Goal: Information Seeking & Learning: Find specific page/section

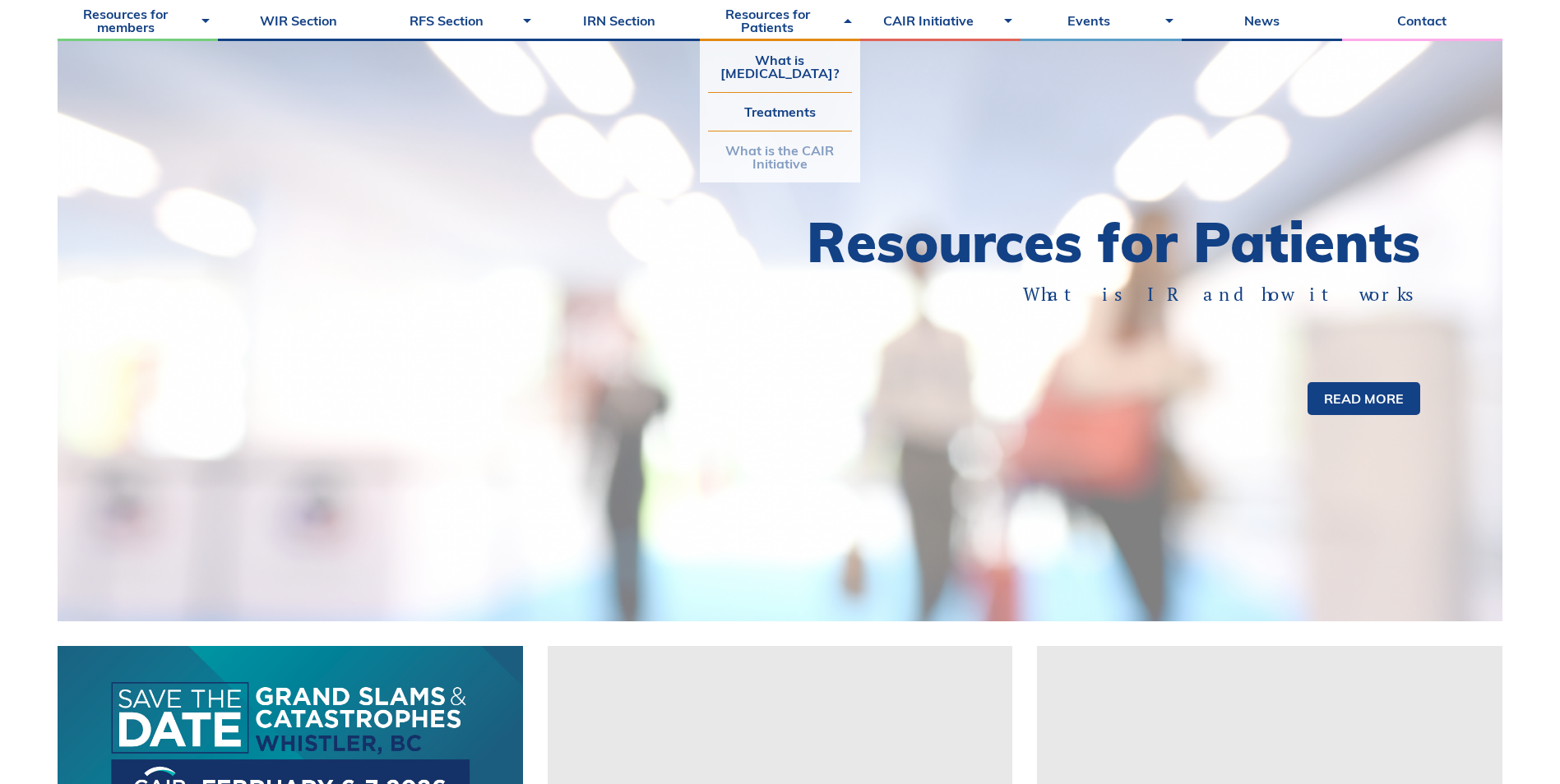
scroll to position [164, 0]
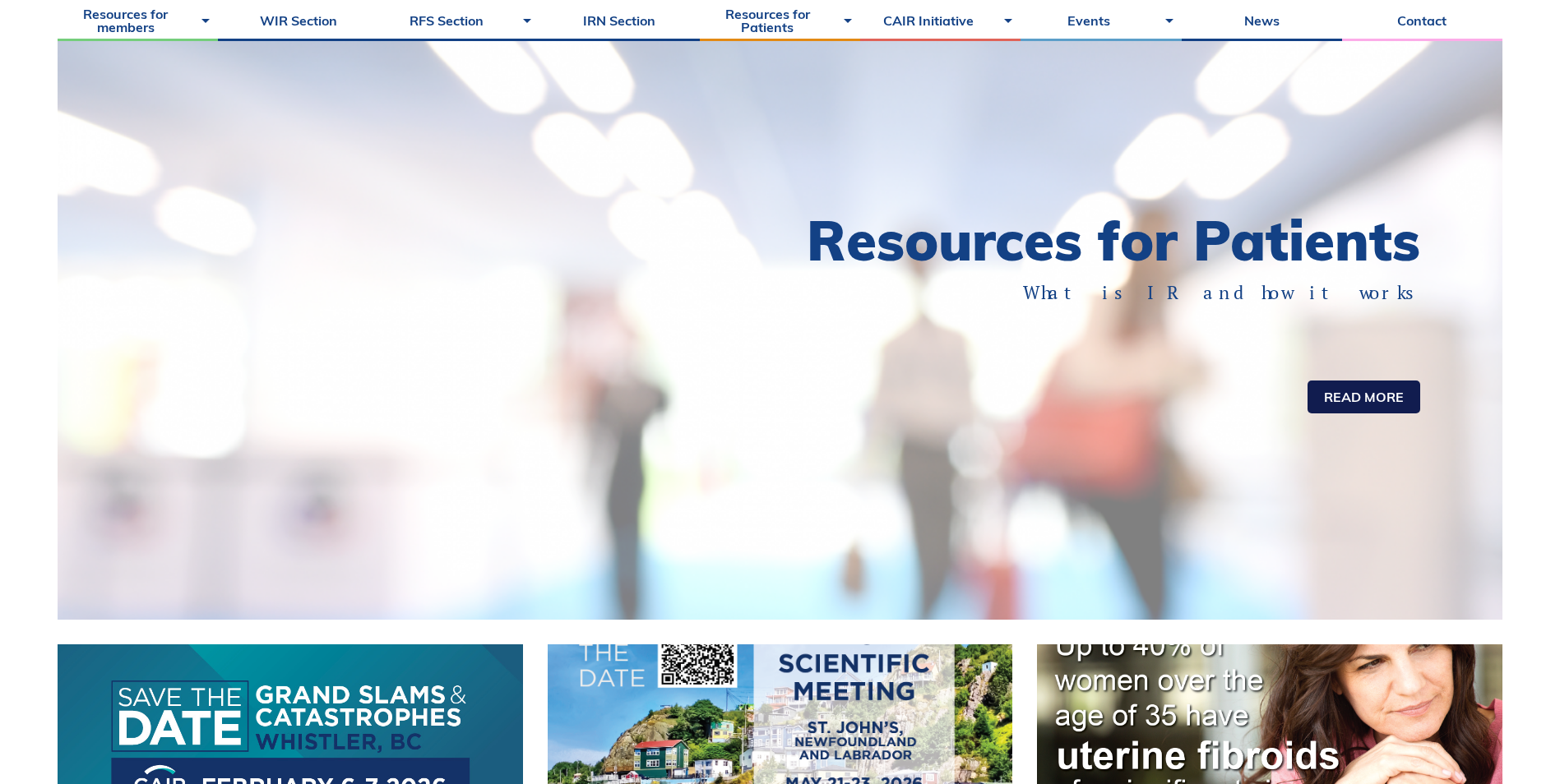
click at [1370, 411] on link "Read more" at bounding box center [1364, 397] width 113 height 33
click at [1364, 406] on link "Read more" at bounding box center [1364, 397] width 113 height 33
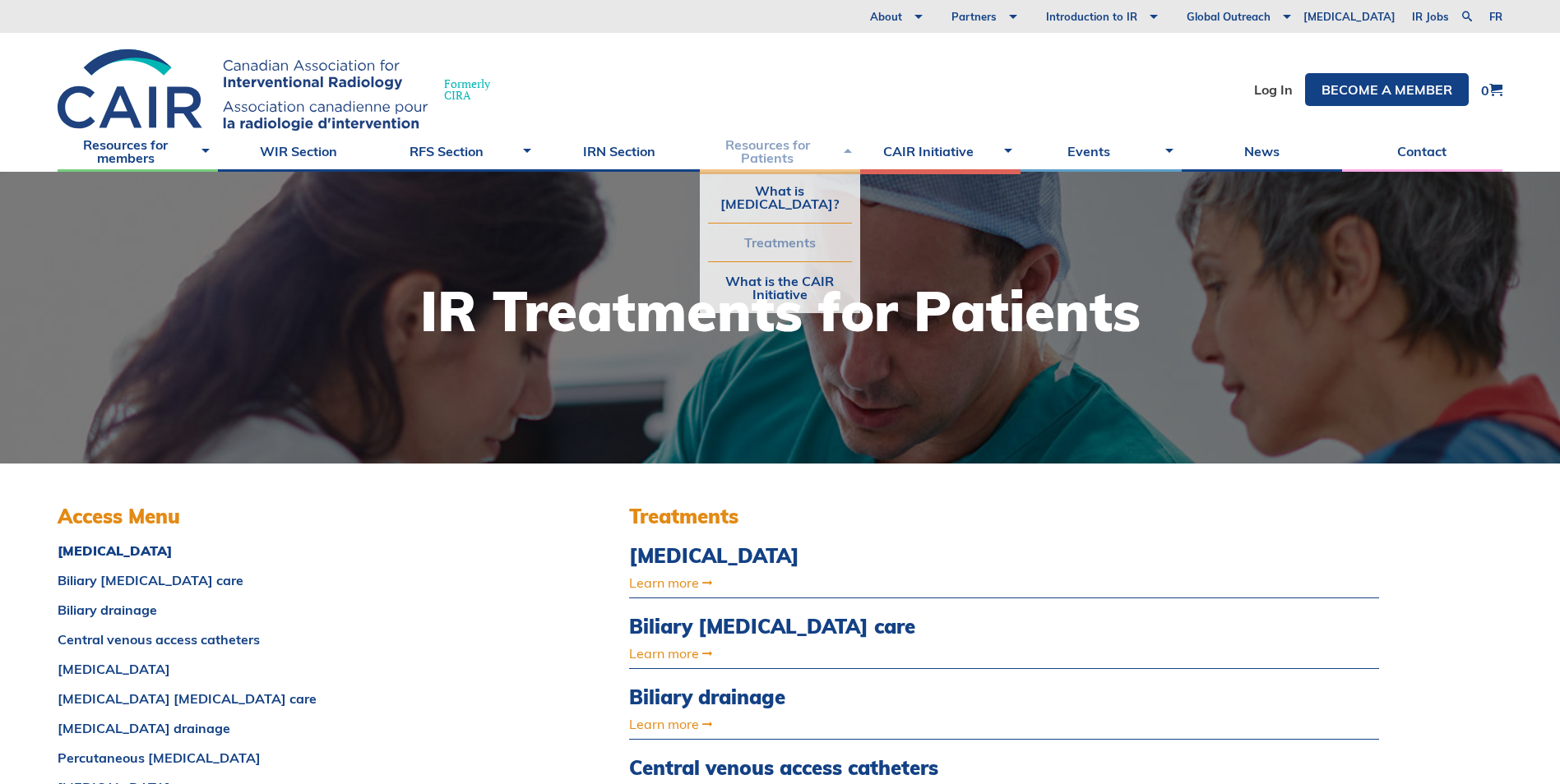
click at [855, 152] on link "Resources for Patients" at bounding box center [779, 152] width 160 height 41
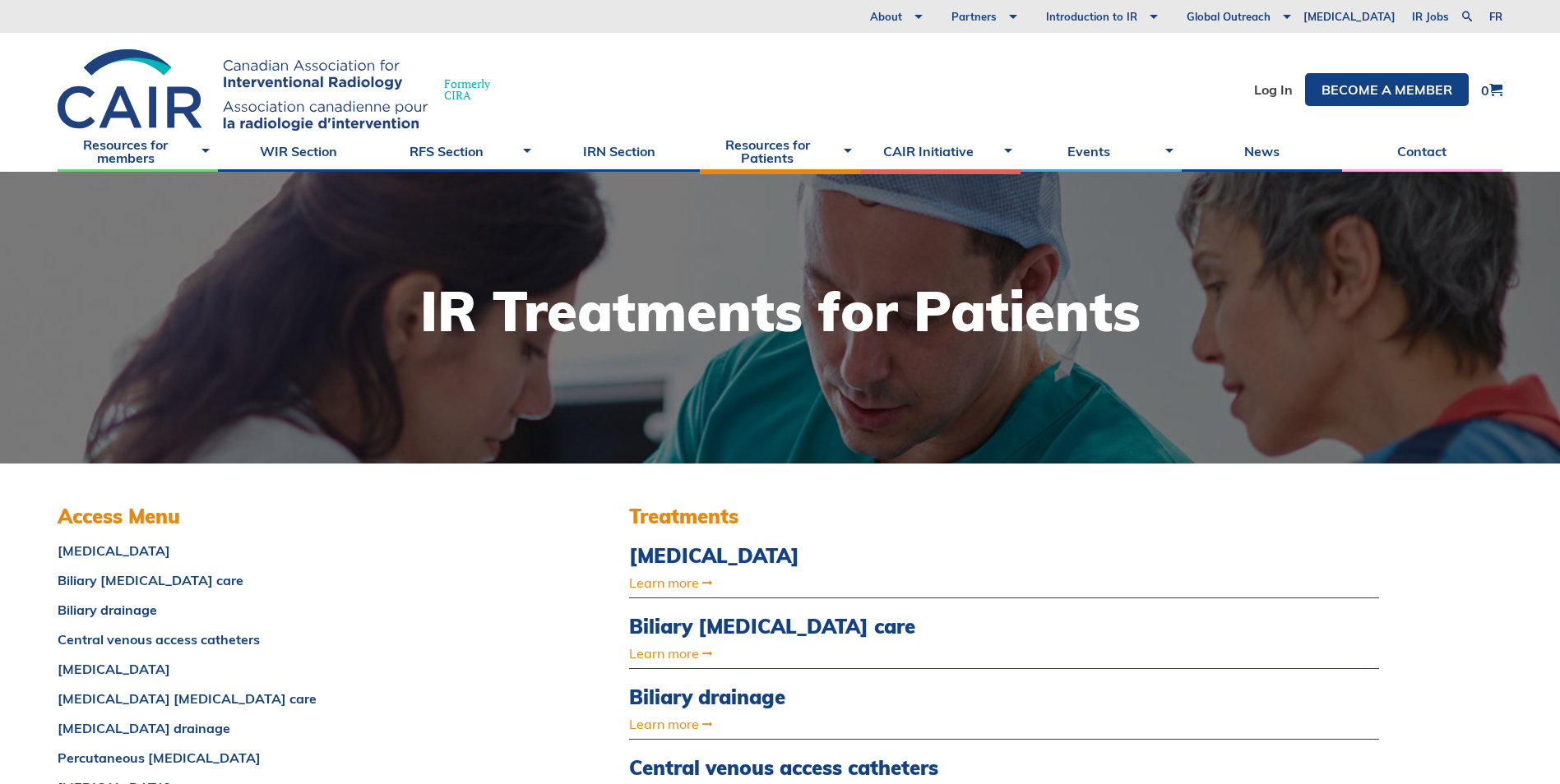
drag, startPoint x: 1466, startPoint y: 13, endPoint x: 1455, endPoint y: 13, distance: 11.0
click at [1466, 13] on link at bounding box center [1467, 17] width 20 height 20
click at [1261, 18] on input "search" at bounding box center [1342, 16] width 206 height 17
type input "UFE directroy"
drag, startPoint x: 1277, startPoint y: 9, endPoint x: 1287, endPoint y: 12, distance: 10.4
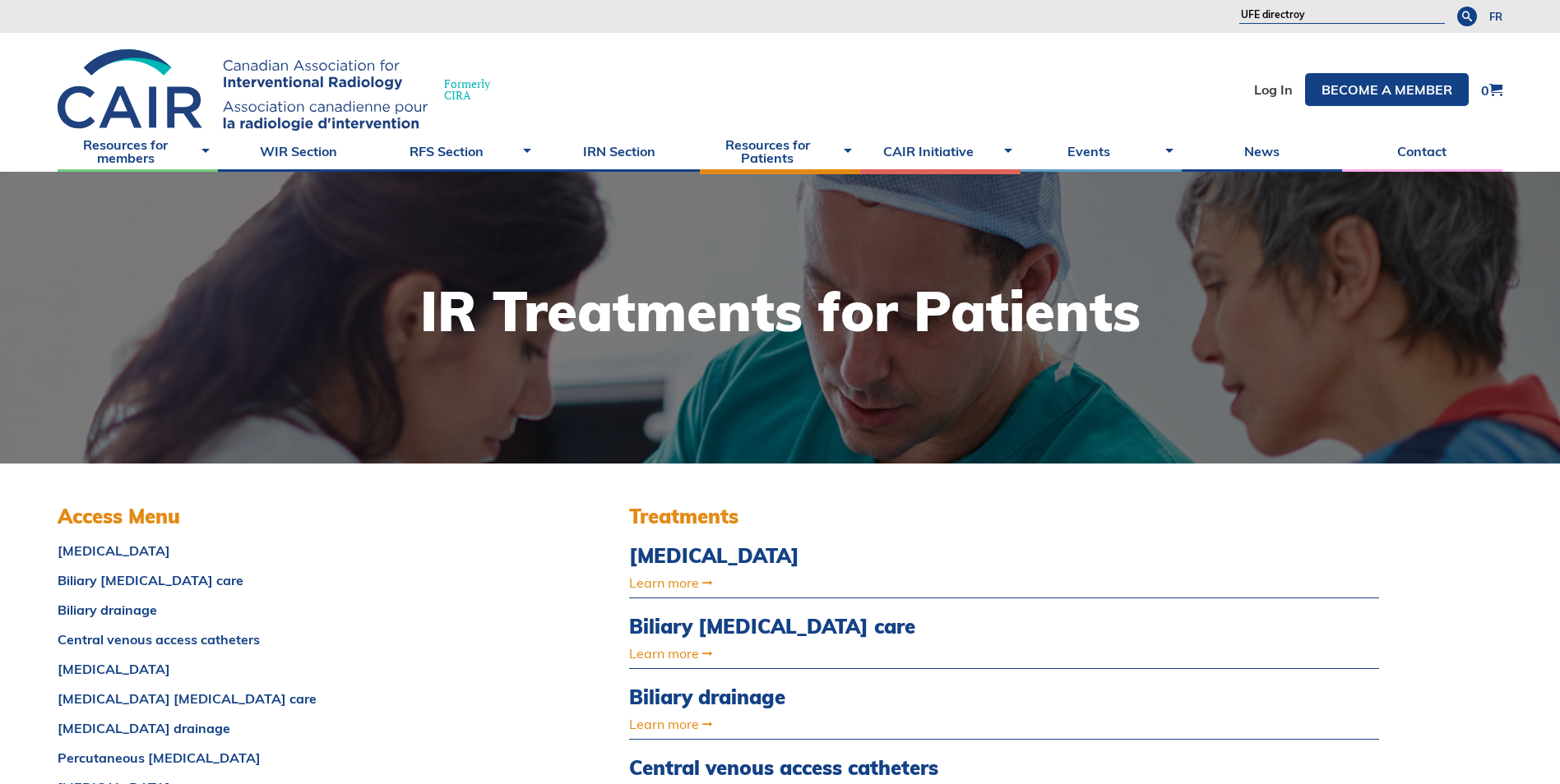
click at [1277, 9] on input "UFE directroy" at bounding box center [1342, 16] width 206 height 17
click at [1287, 12] on input "UFE directroy" at bounding box center [1342, 16] width 206 height 17
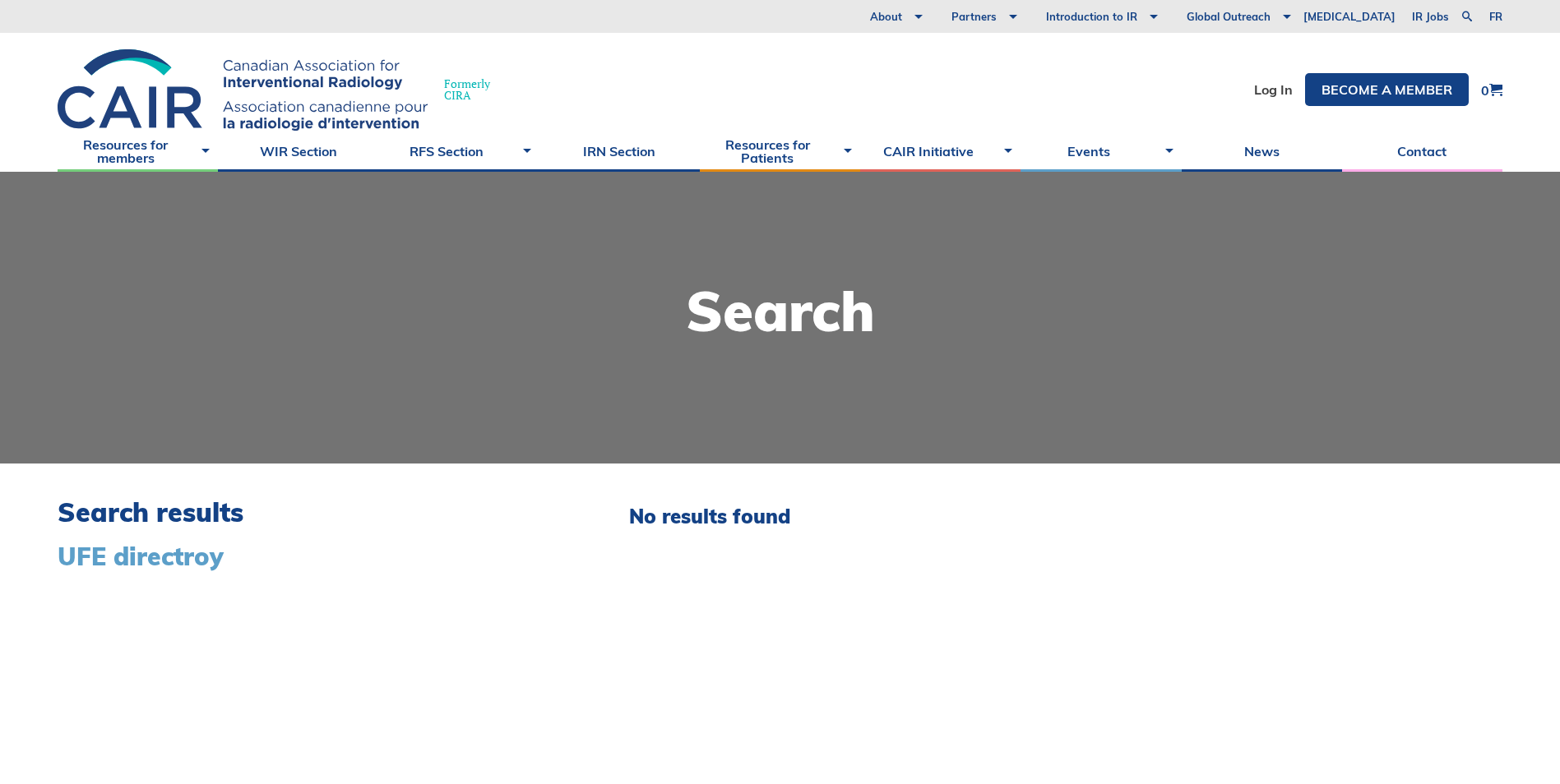
click at [128, 562] on span "UFE directroy" at bounding box center [140, 557] width 166 height 31
click at [159, 560] on span "UFE directroy" at bounding box center [140, 557] width 166 height 31
click at [1465, 10] on link at bounding box center [1467, 17] width 20 height 20
click at [1296, 13] on input "UFE directroy" at bounding box center [1342, 16] width 206 height 17
click at [1285, 13] on input "UFE directroy" at bounding box center [1342, 16] width 206 height 17
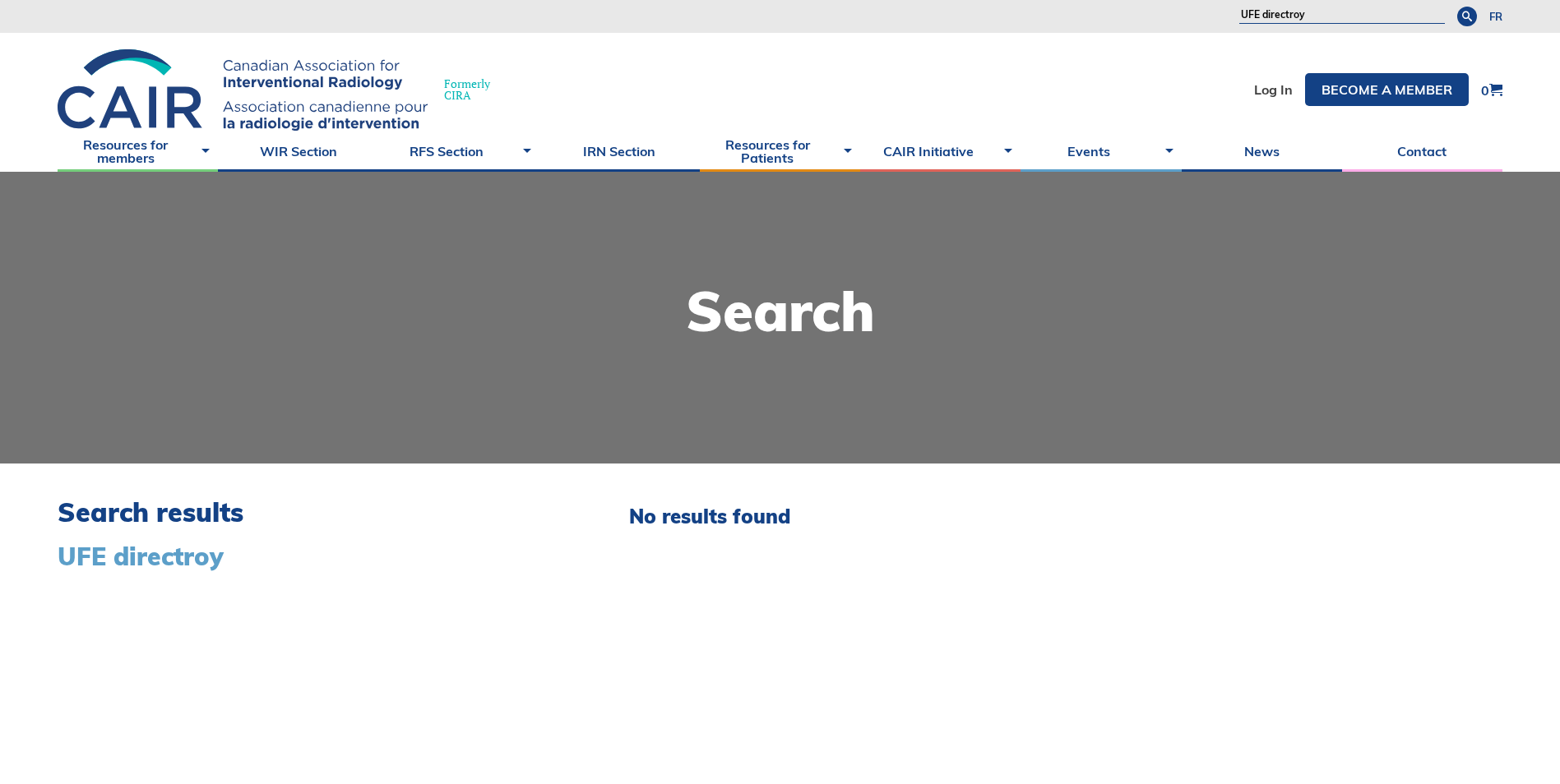
drag, startPoint x: 1286, startPoint y: 12, endPoint x: 1300, endPoint y: 8, distance: 14.6
click at [1286, 12] on input "UFE directroy" at bounding box center [1342, 16] width 206 height 17
drag, startPoint x: 1269, startPoint y: 16, endPoint x: 1310, endPoint y: 17, distance: 41.0
click at [1310, 17] on input "UFE directory" at bounding box center [1342, 16] width 206 height 17
type input "UFE"
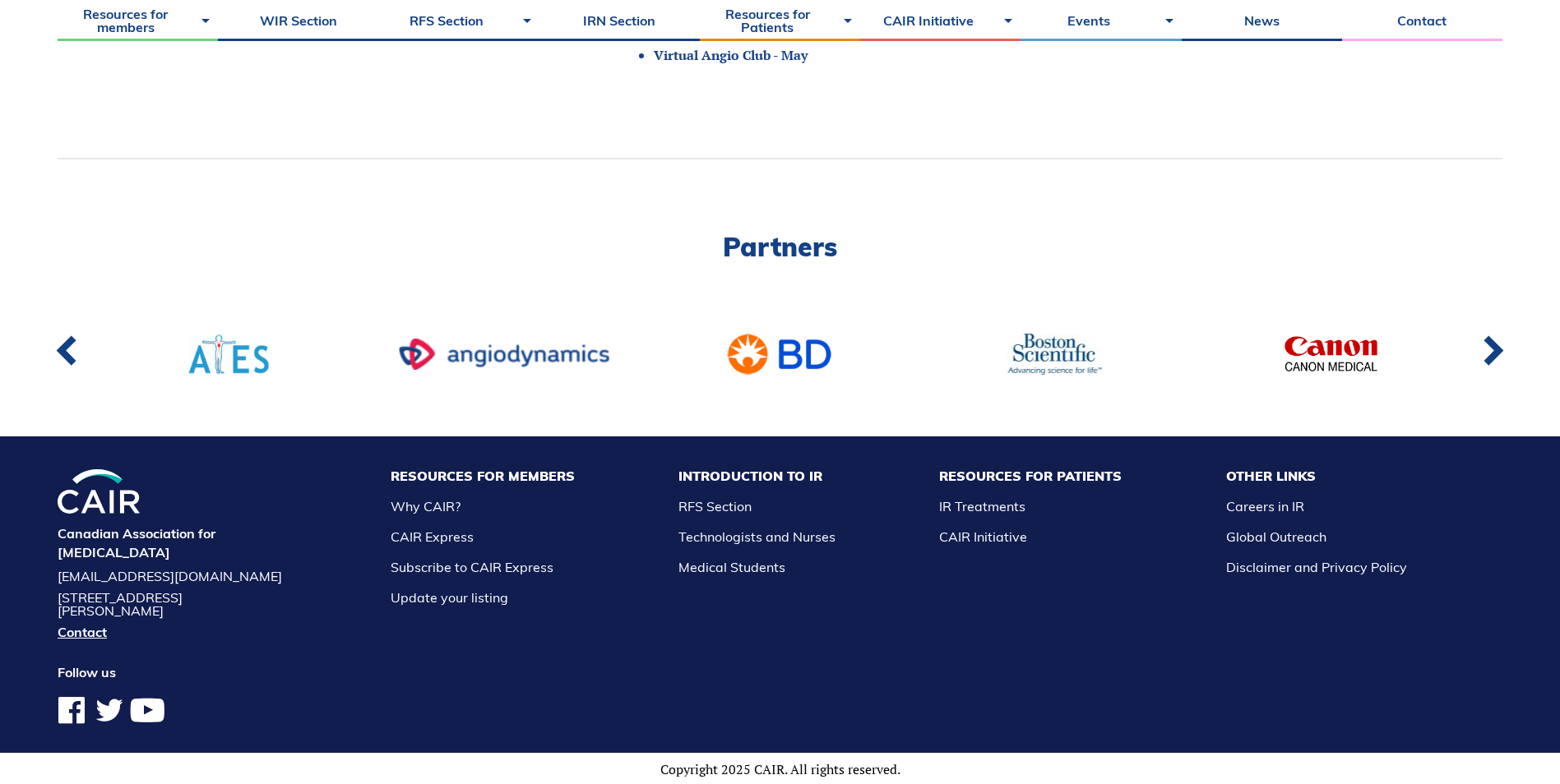
scroll to position [123, 0]
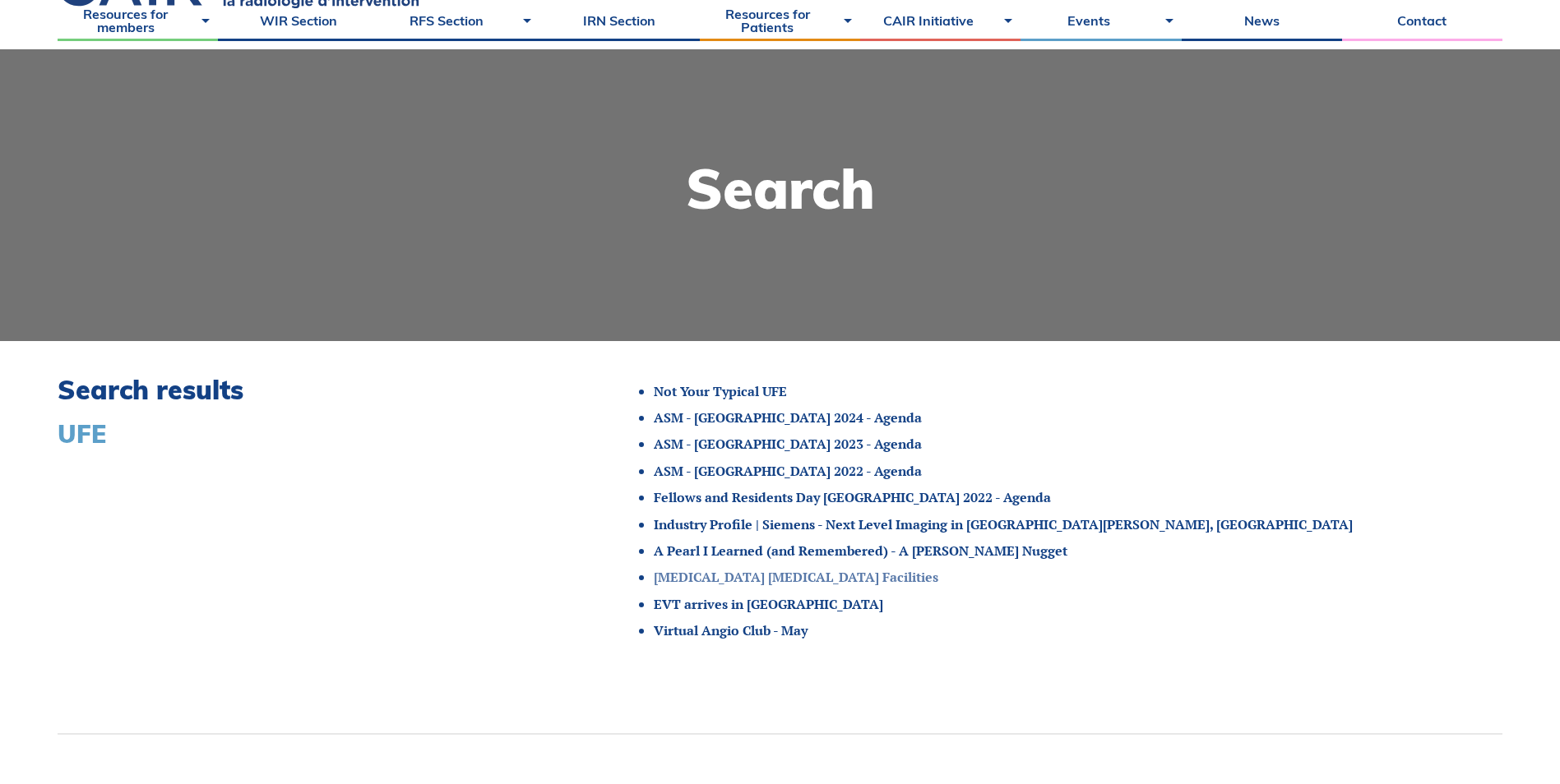
click at [830, 572] on link "Uterine Fibroid Embolization Facilities" at bounding box center [796, 577] width 284 height 18
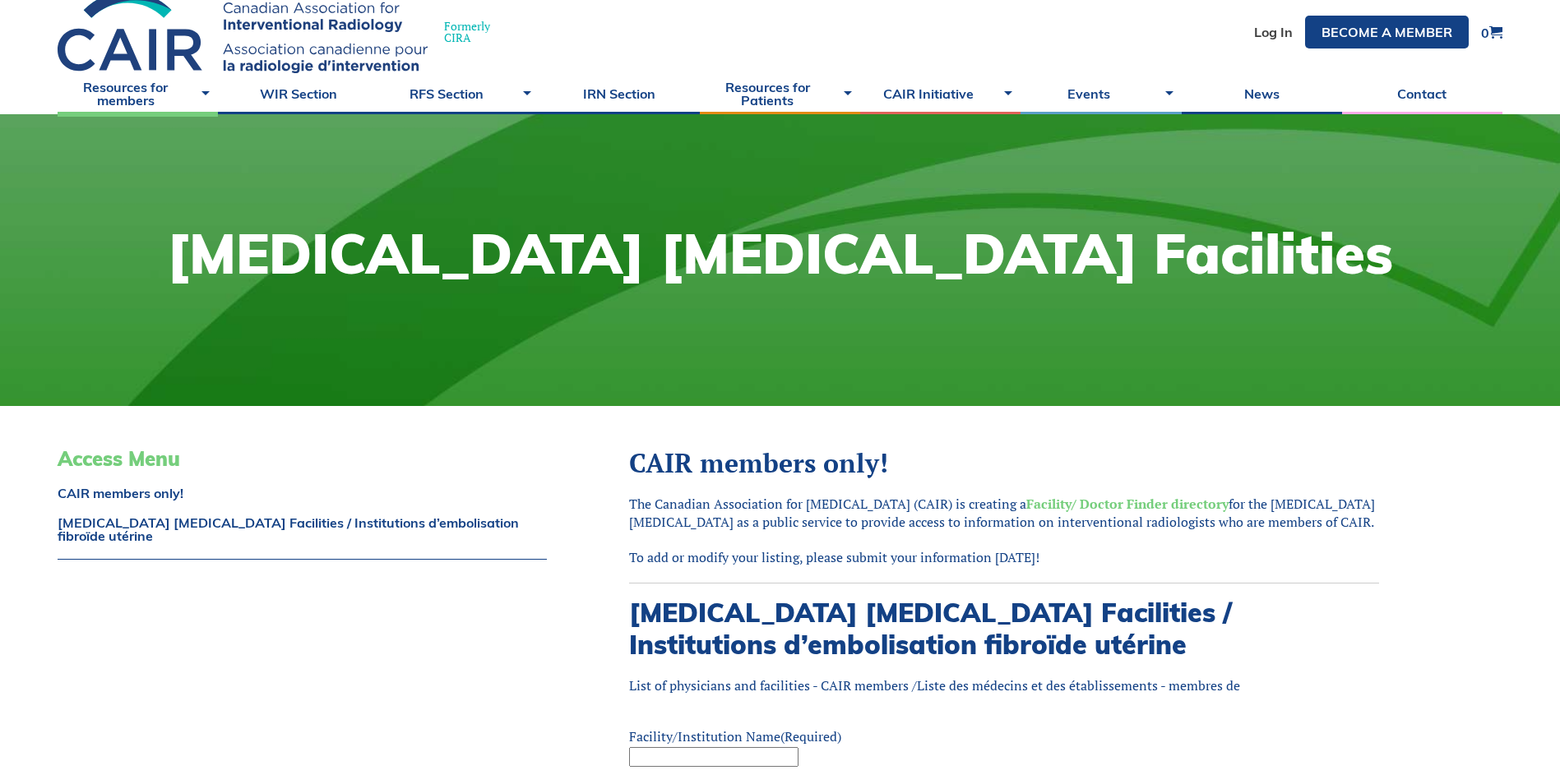
scroll to position [82, 0]
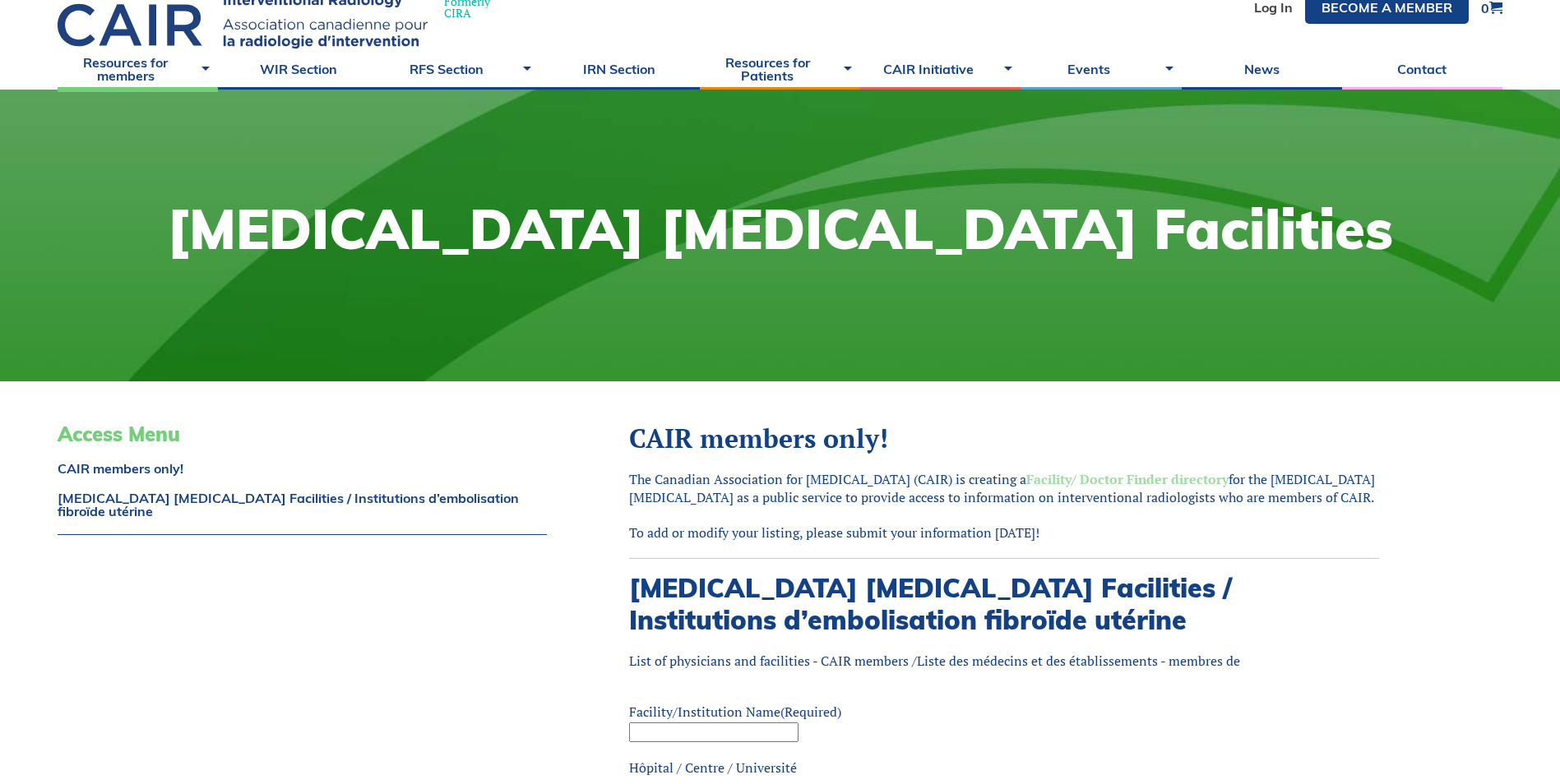
click at [1148, 483] on strong "Facility/ Doctor Finder directory" at bounding box center [1127, 479] width 202 height 18
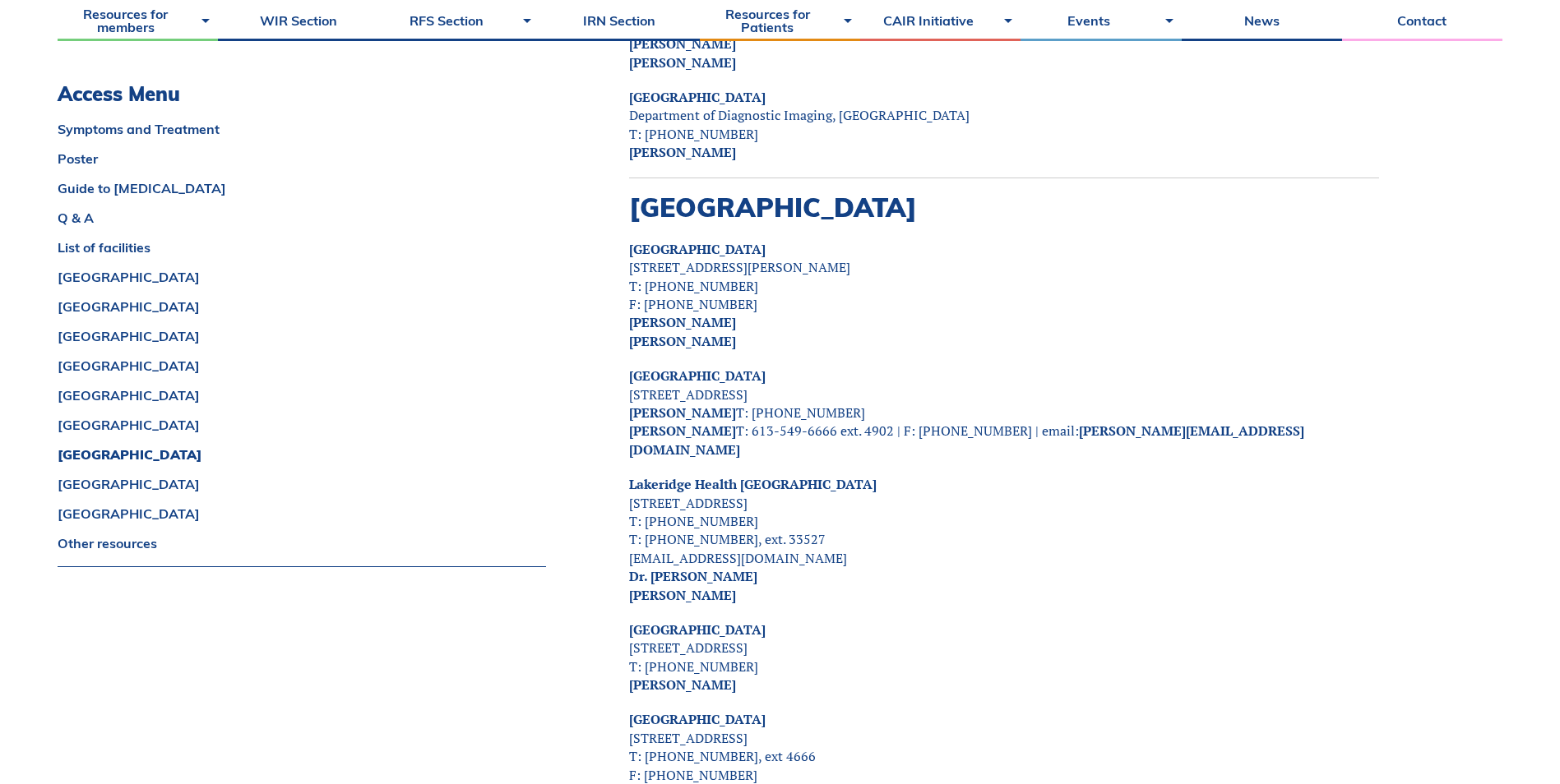
scroll to position [6014, 0]
